Goal: Task Accomplishment & Management: Manage account settings

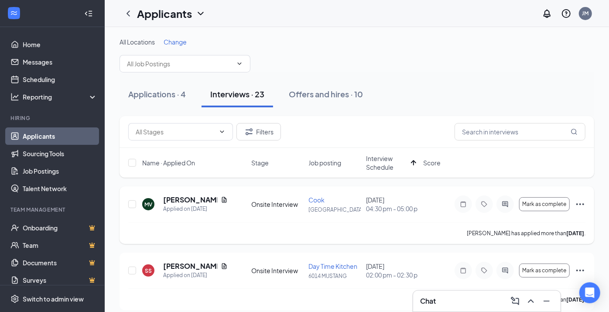
click at [579, 202] on icon "Ellipses" at bounding box center [580, 204] width 10 height 10
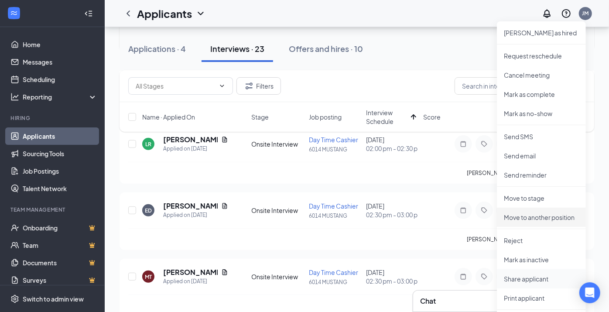
scroll to position [194, 0]
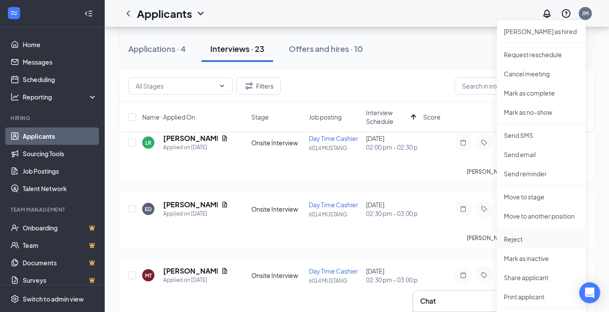
click at [513, 238] on p "Reject" at bounding box center [541, 239] width 75 height 9
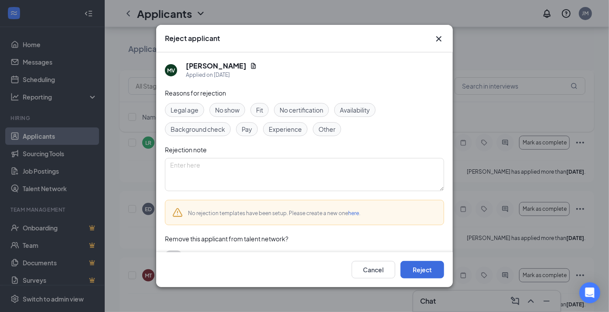
click at [437, 38] on icon "Cross" at bounding box center [438, 39] width 10 height 10
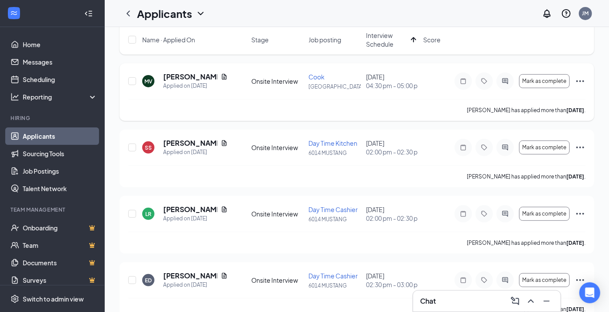
scroll to position [0, 0]
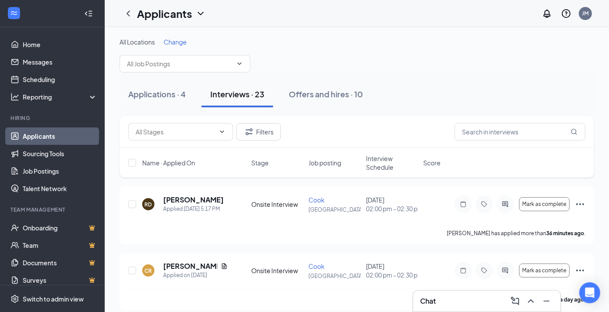
click at [391, 169] on span "Interview Schedule" at bounding box center [392, 162] width 52 height 17
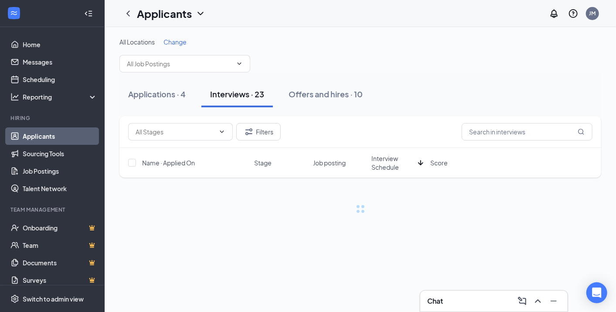
click at [392, 167] on span "Interview Schedule" at bounding box center [392, 162] width 43 height 17
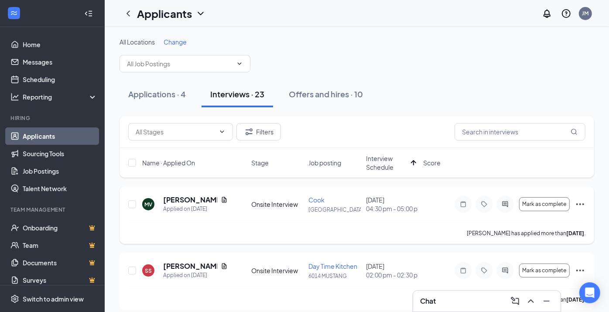
click at [579, 207] on icon "Ellipses" at bounding box center [580, 204] width 10 height 10
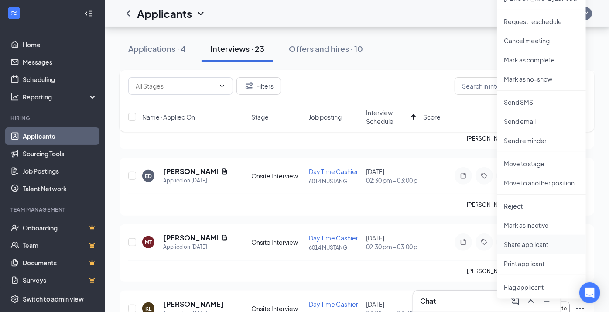
scroll to position [242, 0]
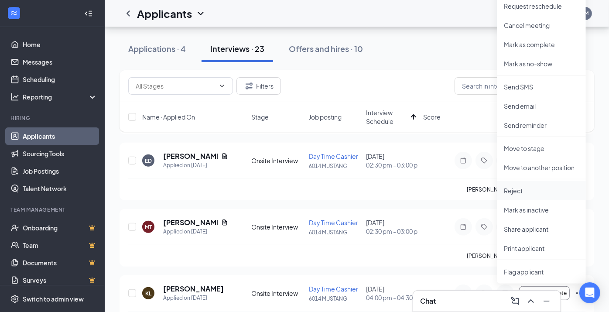
click at [506, 187] on p "Reject" at bounding box center [541, 190] width 75 height 9
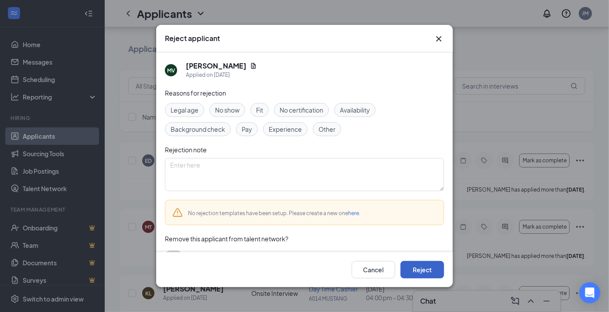
click at [422, 272] on button "Reject" at bounding box center [422, 269] width 44 height 17
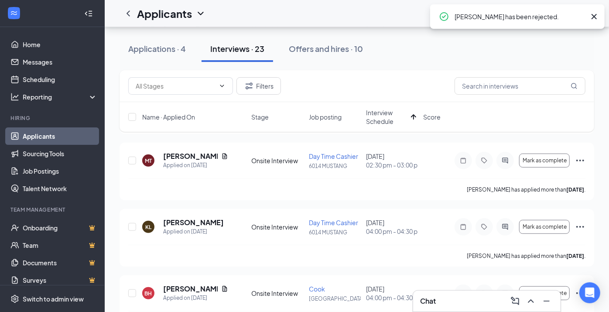
scroll to position [235, 0]
